Goal: Use online tool/utility: Utilize a website feature to perform a specific function

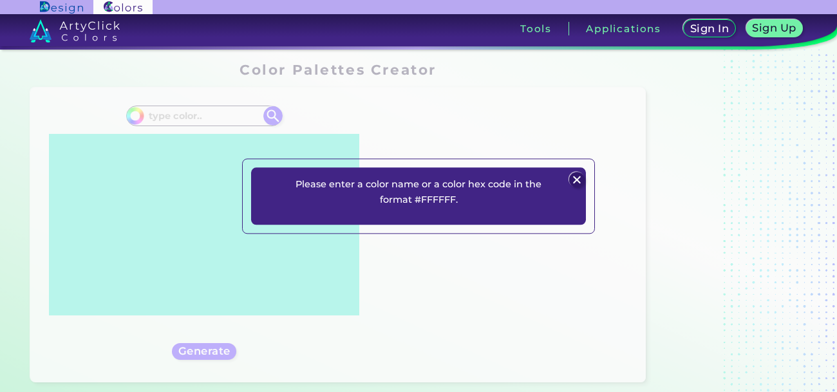
click at [582, 184] on img at bounding box center [576, 179] width 15 height 15
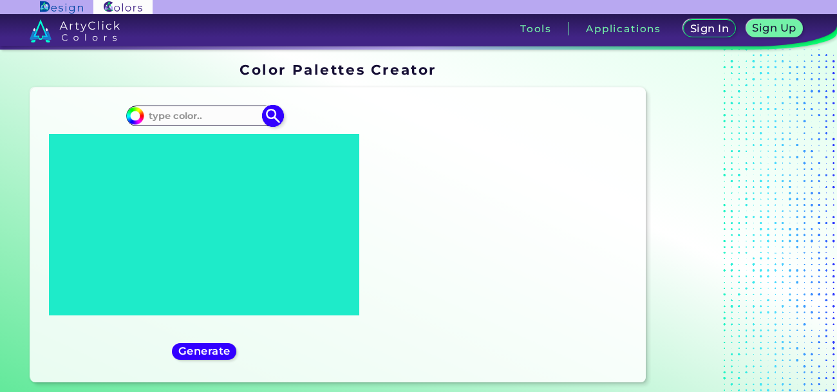
click at [196, 111] on input at bounding box center [204, 115] width 120 height 17
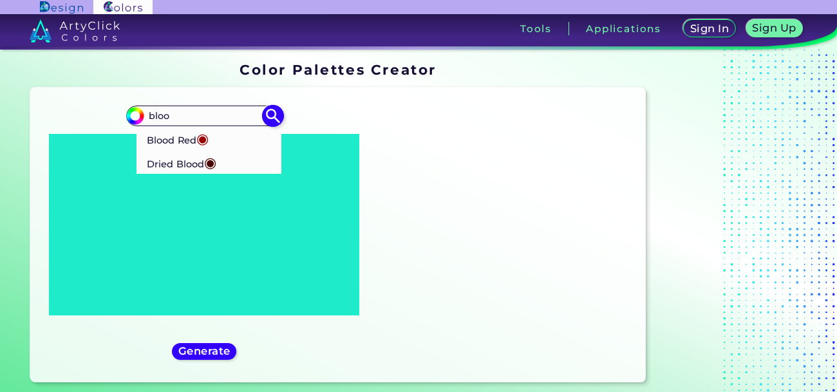
type input "bloo"
click at [174, 131] on p "Blood Red ◉" at bounding box center [178, 139] width 62 height 24
type input "#980002"
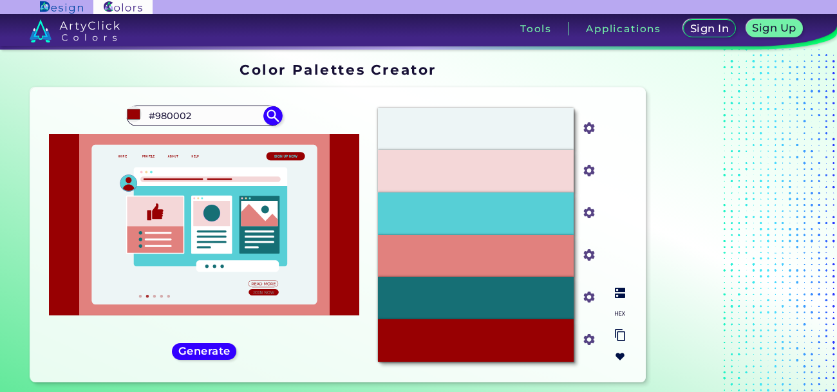
drag, startPoint x: 411, startPoint y: 359, endPoint x: 445, endPoint y: 359, distance: 34.1
click at [445, 359] on div "#980002" at bounding box center [476, 340] width 196 height 42
drag, startPoint x: 416, startPoint y: 341, endPoint x: 551, endPoint y: 339, distance: 134.5
click at [551, 339] on div "#980002" at bounding box center [476, 340] width 196 height 42
copy p "#980002"
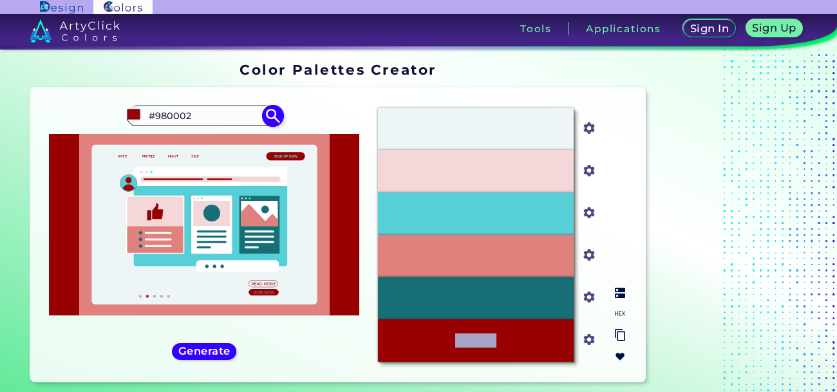
click at [227, 121] on input "#980002" at bounding box center [204, 115] width 120 height 17
type input "#"
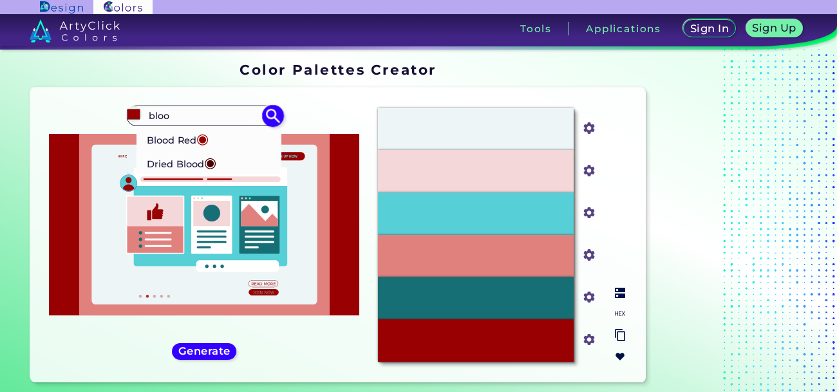
type input "bloo"
click at [234, 165] on li "Dried Blood ◉" at bounding box center [208, 163] width 145 height 24
type input "#4b0101"
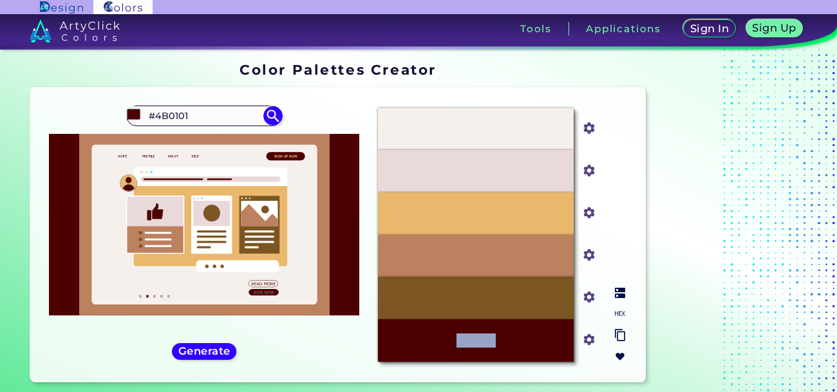
drag, startPoint x: 426, startPoint y: 337, endPoint x: 533, endPoint y: 358, distance: 109.1
click at [533, 358] on div "#4B0101" at bounding box center [476, 340] width 196 height 42
click at [529, 357] on div "#4B0101" at bounding box center [476, 340] width 196 height 42
drag, startPoint x: 443, startPoint y: 339, endPoint x: 603, endPoint y: 346, distance: 160.4
click at [603, 346] on div "#4B0101 #4b0101" at bounding box center [491, 340] width 227 height 42
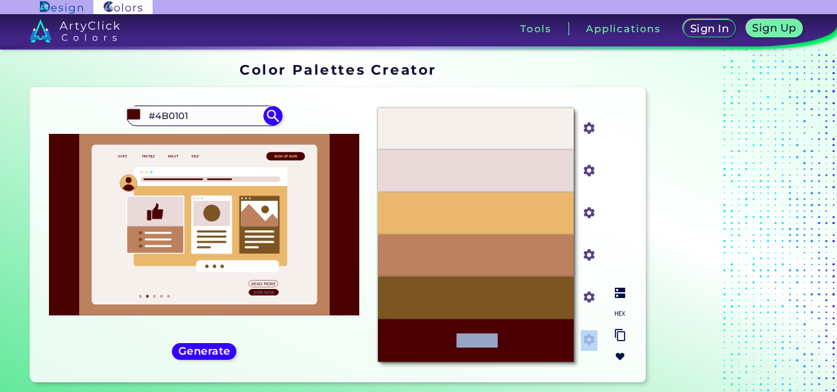
click at [548, 337] on div "#4B0101" at bounding box center [476, 340] width 196 height 42
drag, startPoint x: 443, startPoint y: 331, endPoint x: 544, endPoint y: 342, distance: 101.6
click at [544, 342] on div "#4B0101" at bounding box center [476, 340] width 196 height 42
copy p "#4B0101"
click at [232, 114] on input "#4B0101" at bounding box center [204, 115] width 120 height 17
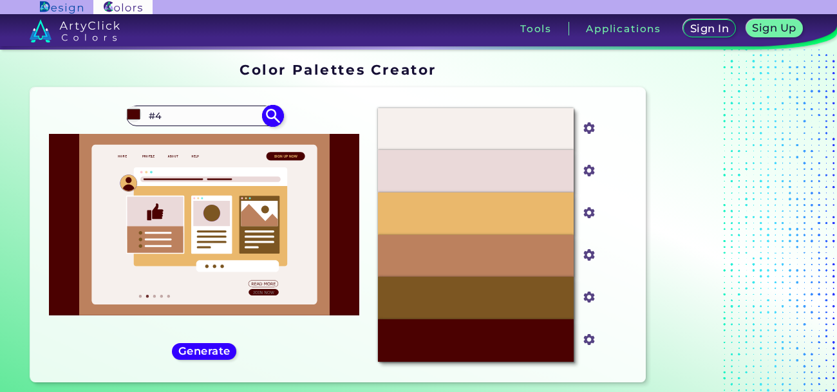
type input "#"
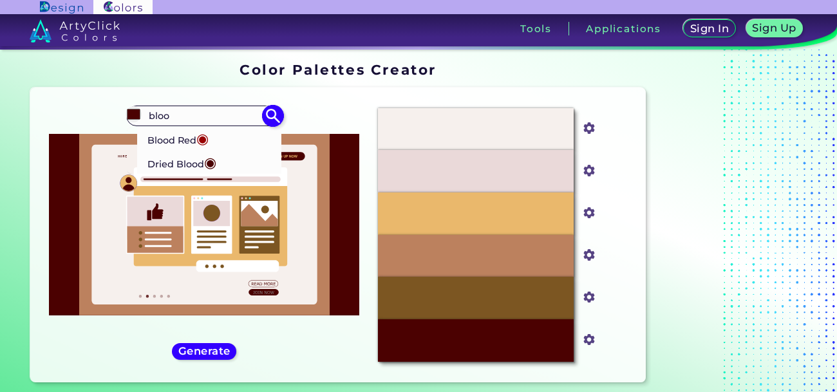
type input "bloo"
click at [158, 138] on p "Blood Red ◉" at bounding box center [178, 139] width 62 height 24
type input "#980002"
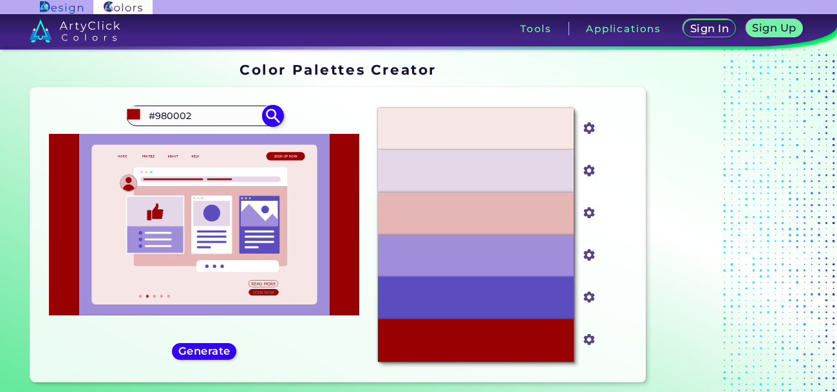
click at [203, 111] on input "#980002" at bounding box center [204, 115] width 120 height 17
type input "#"
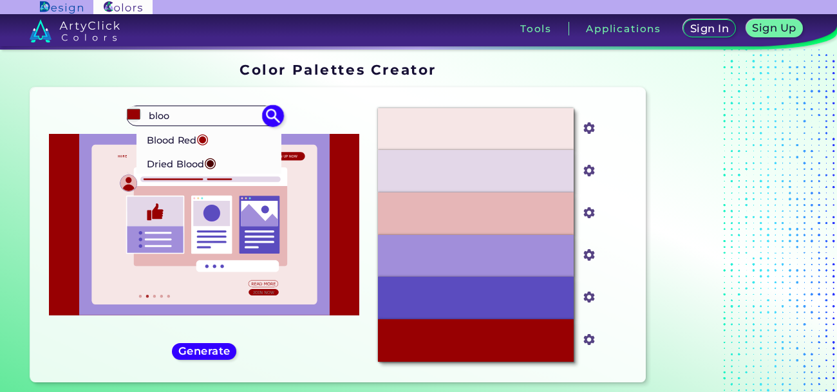
type input "bloo"
click at [165, 161] on p "Dried Blood ◉" at bounding box center [182, 163] width 70 height 24
type input "#4b0101"
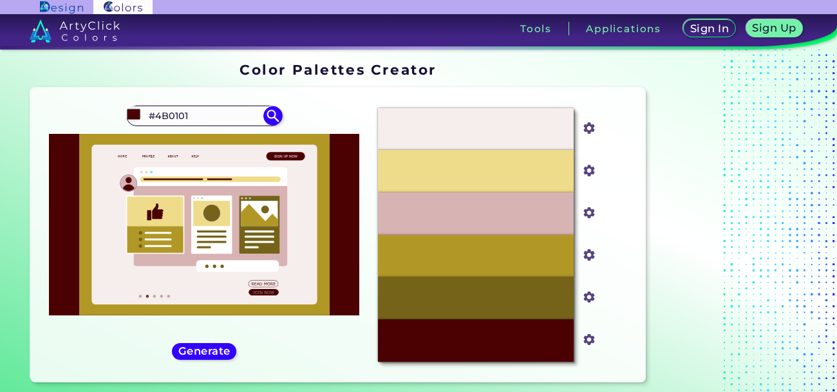
click at [467, 337] on p "#4B0101" at bounding box center [475, 340] width 39 height 14
click at [136, 124] on img at bounding box center [135, 115] width 19 height 19
click at [174, 109] on input "#4B0101" at bounding box center [204, 115] width 120 height 17
click at [100, 98] on div "#4b0101 4B0101 Blood Red ◉ Dried Blood ◉ ◉" at bounding box center [204, 235] width 327 height 274
copy p "#4B0101"
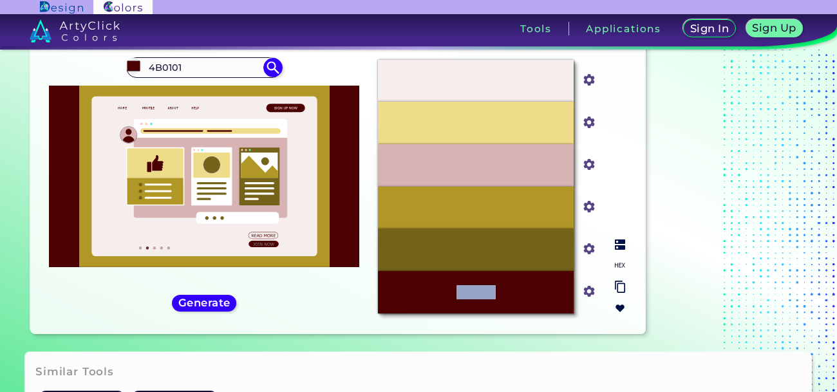
scroll to position [52, 0]
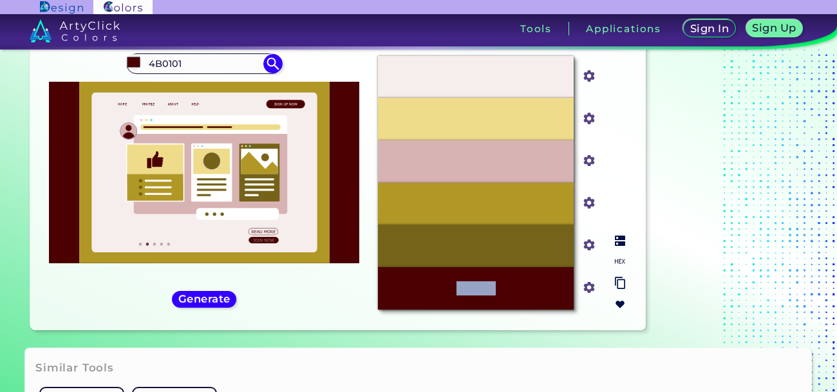
copy p "#4B0101"
click at [216, 149] on icon at bounding box center [211, 161] width 37 height 25
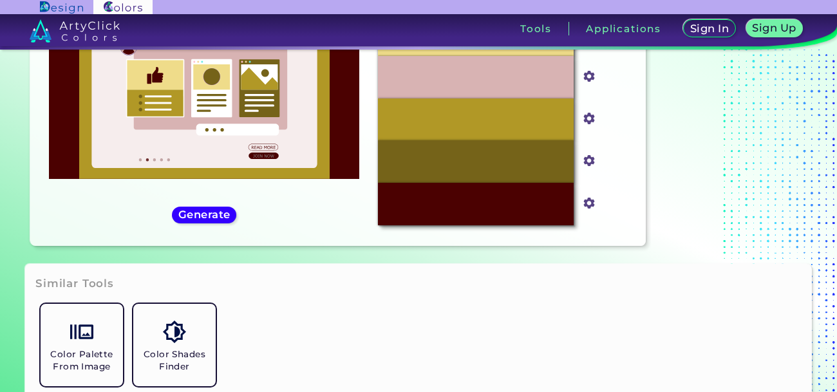
scroll to position [0, 0]
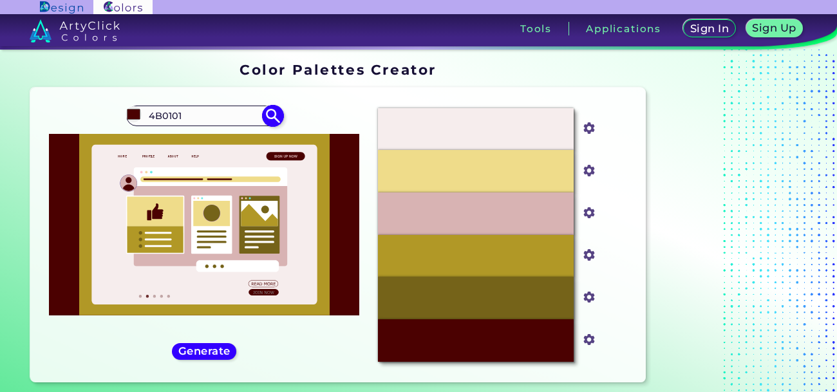
click at [218, 114] on input "4B0101" at bounding box center [204, 115] width 120 height 17
type input "4"
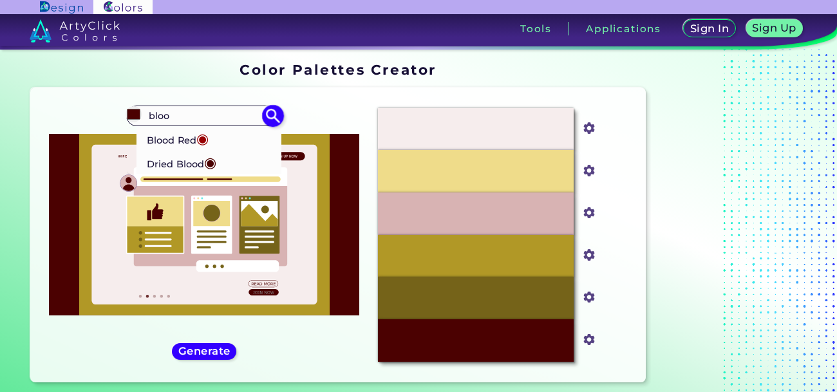
type input "bloo"
click at [165, 136] on p "Blood Red ◉" at bounding box center [178, 139] width 62 height 24
type input "#980002"
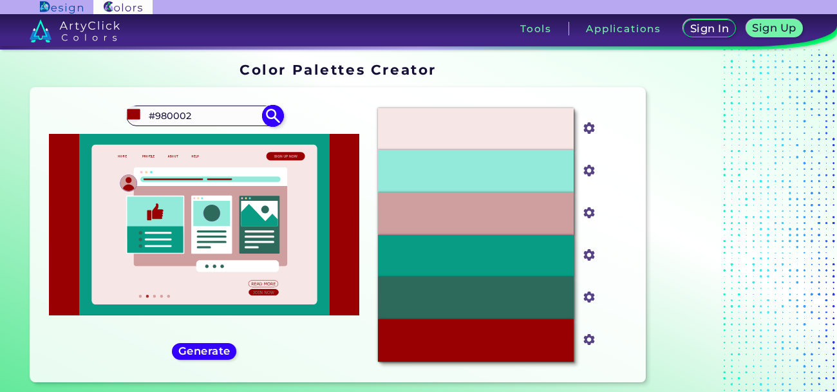
click at [136, 120] on input "#980002" at bounding box center [134, 114] width 16 height 16
click at [109, 150] on icon at bounding box center [203, 225] width 225 height 160
click at [117, 153] on icon at bounding box center [203, 225] width 225 height 160
paste input "4B0101"
click at [219, 111] on input "#4B0101" at bounding box center [204, 115] width 120 height 17
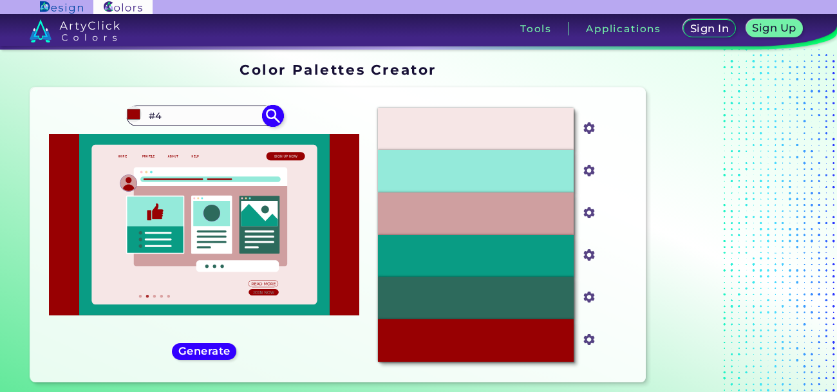
type input "#"
click at [176, 111] on input at bounding box center [204, 115] width 120 height 17
paste input "#4B0101"
type input "#"
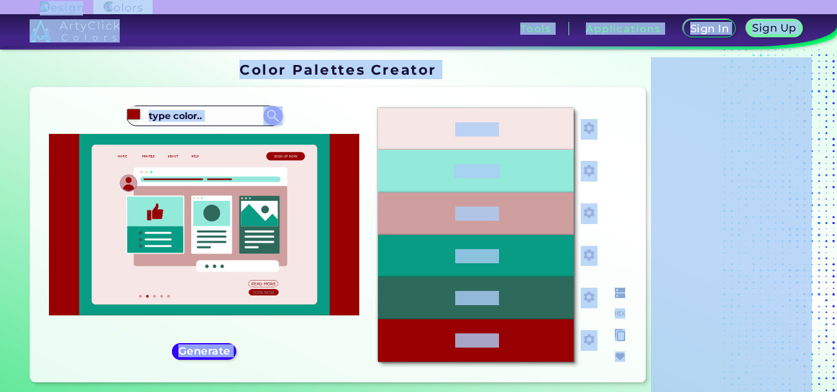
click at [631, 154] on div "#F6E6E6 #f6e6e6 #94EADA #94eada #CF9FA0 #cf9fa0 #099C84 #099c84 #2D6A5C #2d6a5c…" at bounding box center [501, 235] width 268 height 274
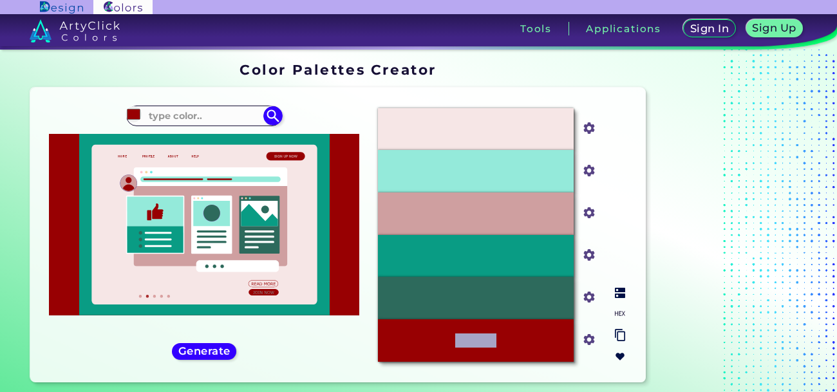
copy p "#980002"
click at [205, 110] on input at bounding box center [204, 115] width 120 height 17
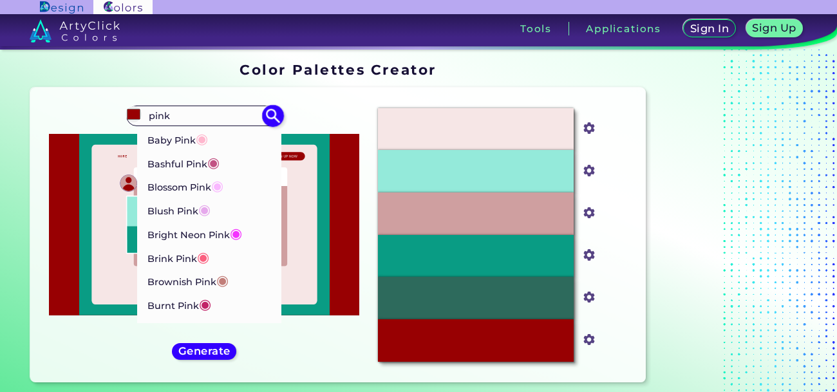
type input "pink"
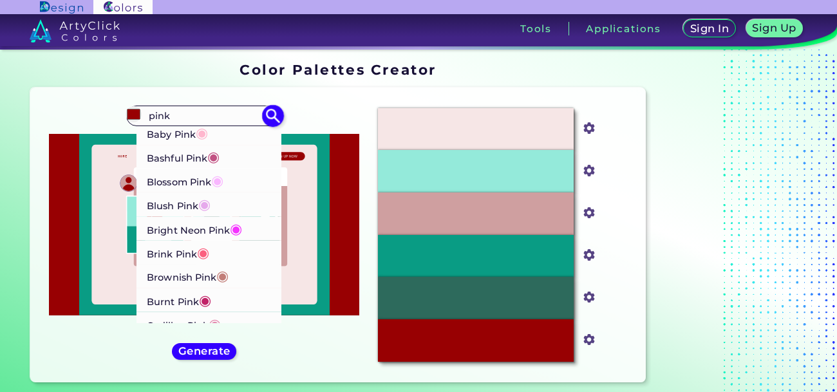
click at [167, 154] on p "Bashful Pink ◉" at bounding box center [183, 157] width 73 height 24
type input "#c25283"
type input "#C25283"
